Goal: Find specific page/section: Find specific page/section

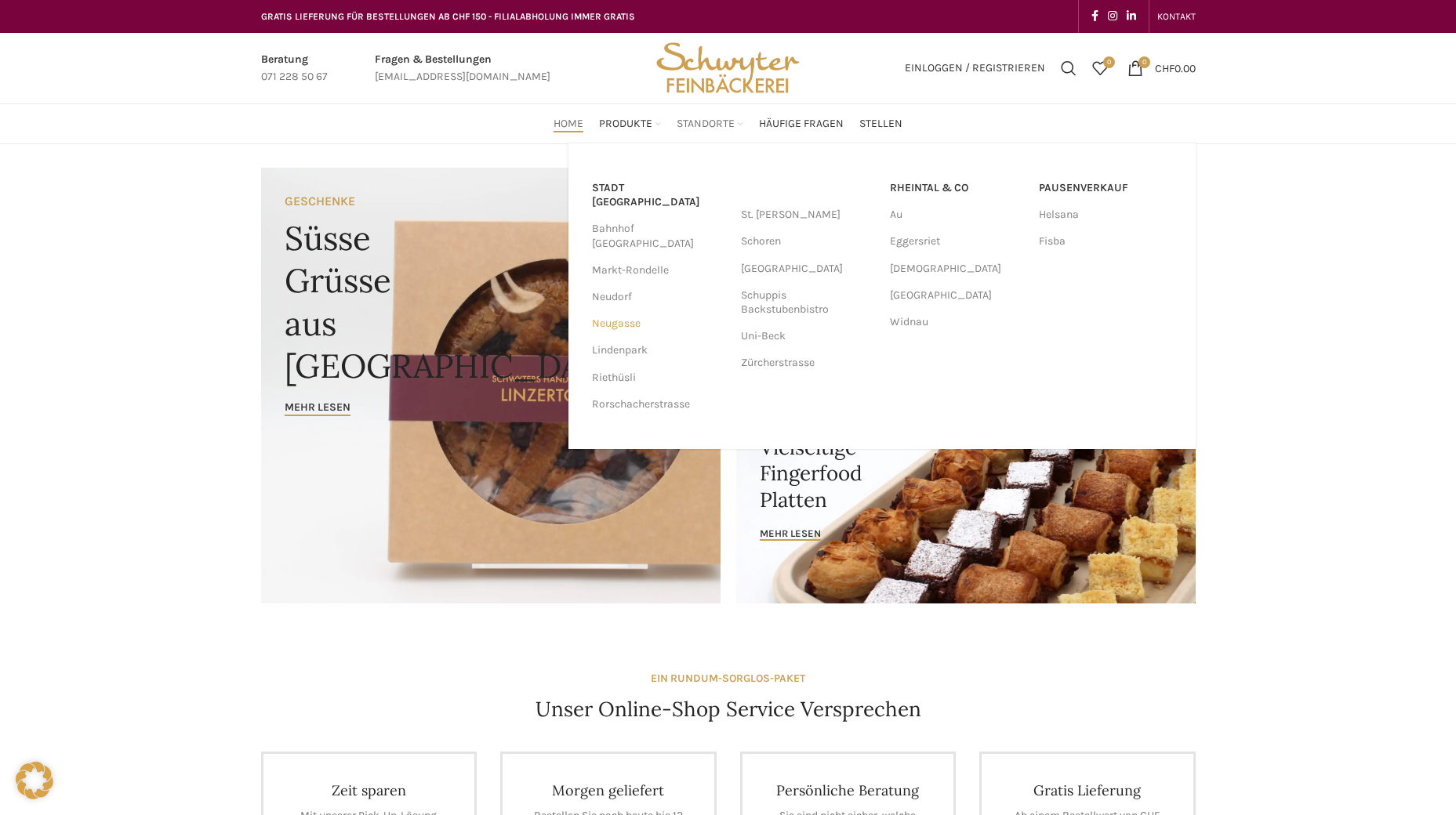
click at [615, 311] on link "Neugasse" at bounding box center [658, 324] width 134 height 27
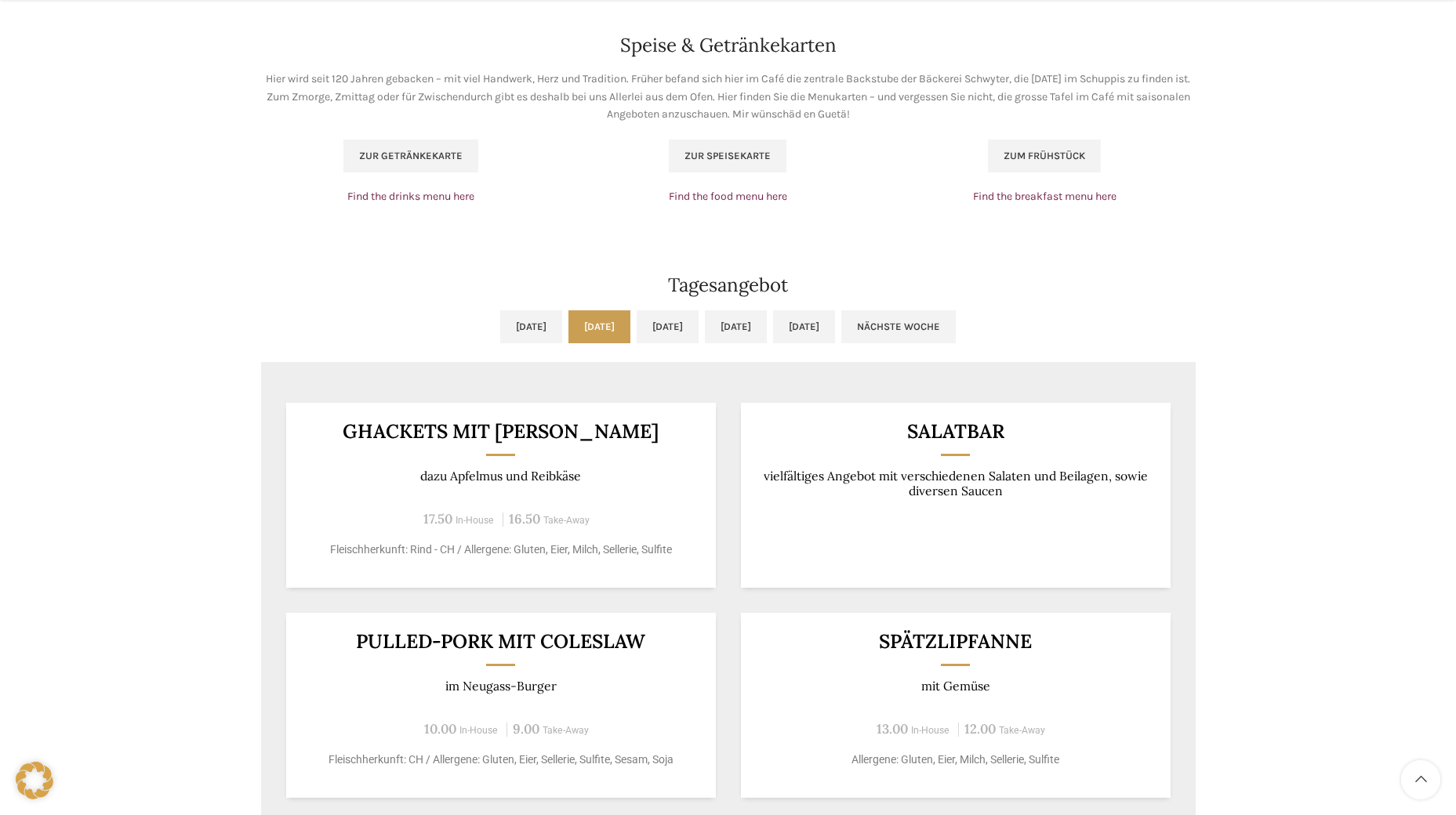
scroll to position [1098, 0]
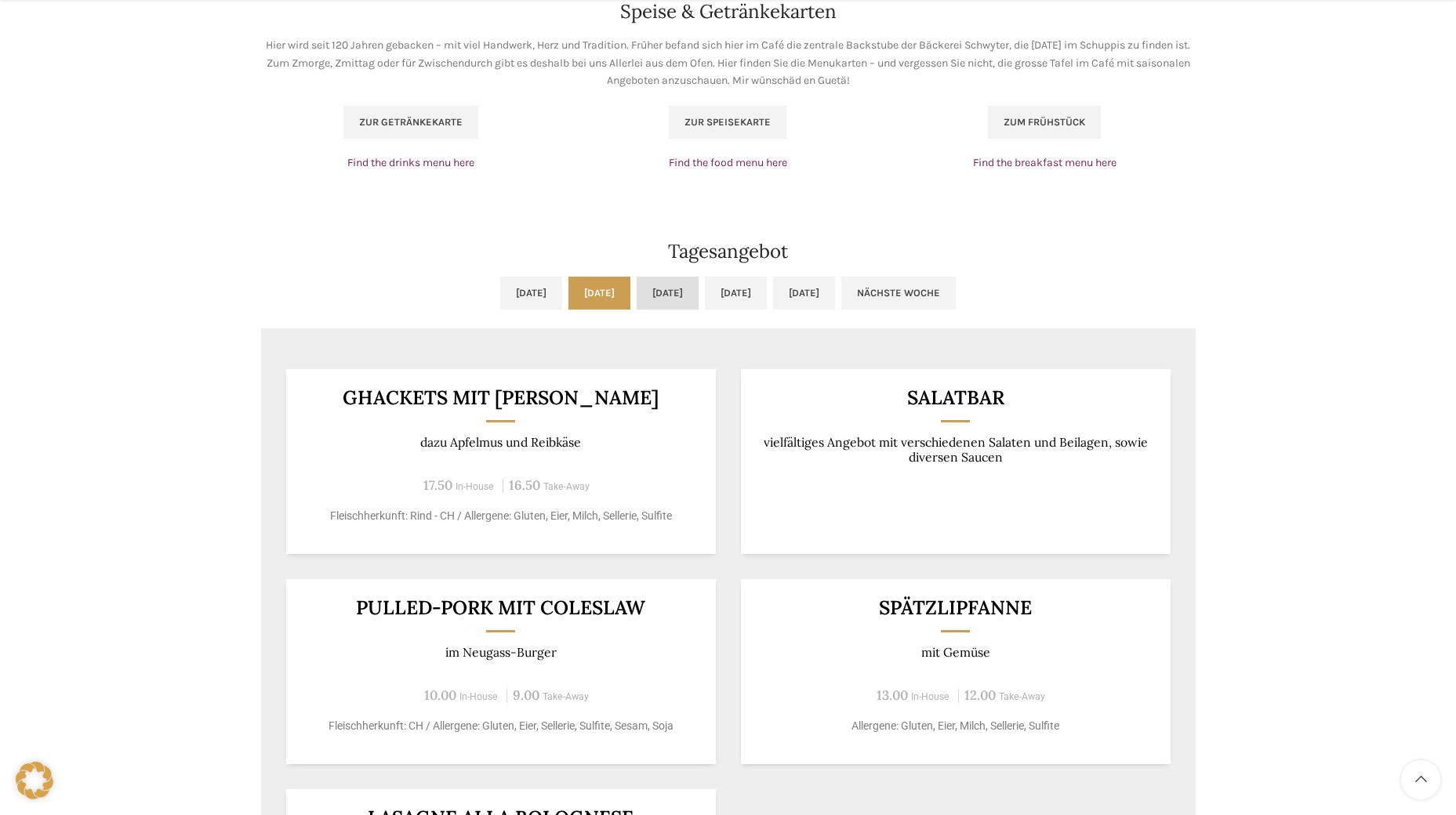
click at [647, 289] on link "[DATE]" at bounding box center [668, 293] width 62 height 33
click at [568, 298] on link "[DATE]" at bounding box center [600, 293] width 62 height 33
click at [638, 295] on link "[DATE]" at bounding box center [668, 293] width 62 height 33
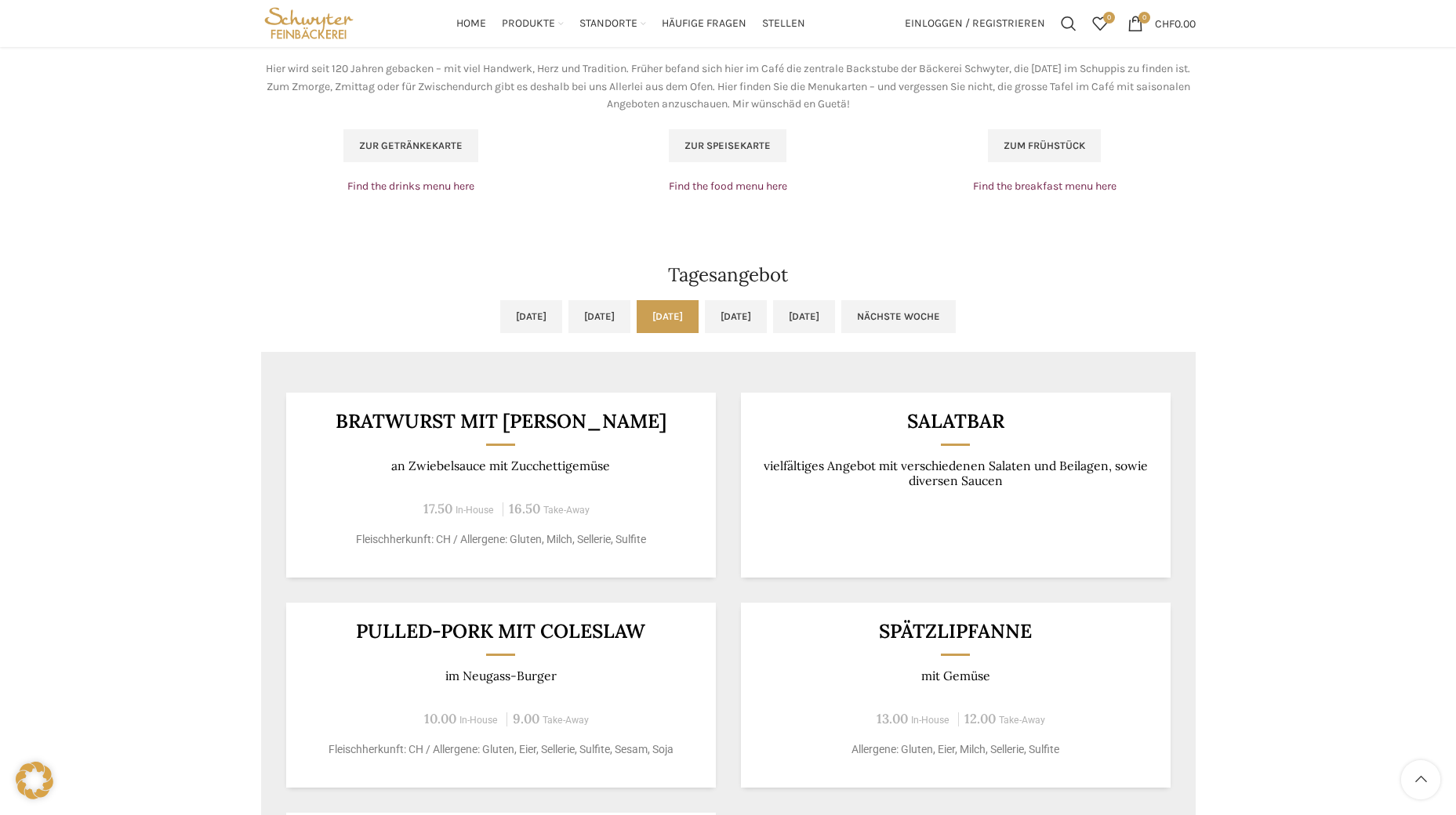
scroll to position [1019, 0]
